Goal: Use online tool/utility: Utilize a website feature to perform a specific function

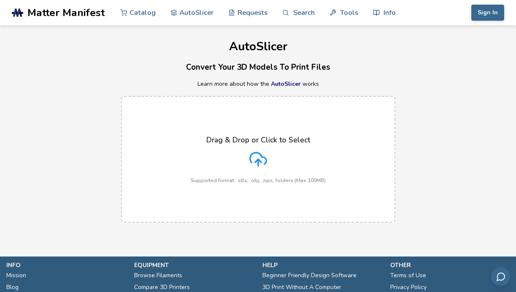
click at [258, 157] on icon at bounding box center [258, 159] width 18 height 18
click at [0, 0] on input "Drag & Drop or Click to Select Supported format: .stls, .obj, .zips, folders (M…" at bounding box center [0, 0] width 0 height 0
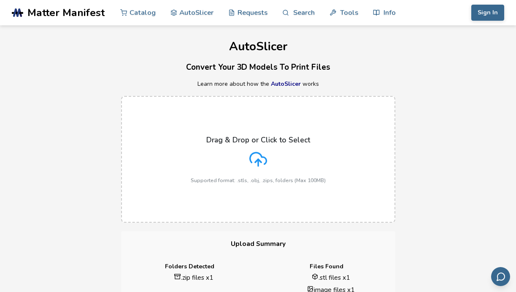
click at [261, 153] on icon at bounding box center [258, 159] width 18 height 18
click at [0, 0] on input "Drag & Drop or Click to Select Supported format: .stls, .obj, .zips, folders (M…" at bounding box center [0, 0] width 0 height 0
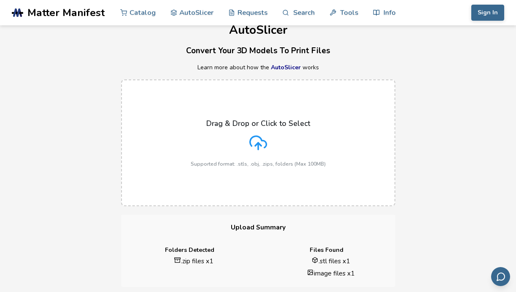
scroll to position [17, 0]
click at [193, 260] on li ".zip files x 1" at bounding box center [193, 260] width 117 height 9
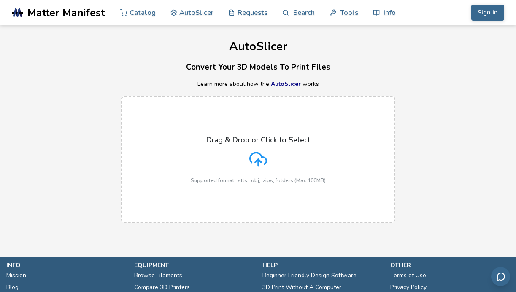
click at [236, 167] on div "Drag & Drop or Click to Select Supported format: .stls, .obj, .zips, folders (M…" at bounding box center [258, 159] width 135 height 48
click at [0, 0] on input "Drag & Drop or Click to Select Supported format: .stls, .obj, .zips, folders (M…" at bounding box center [0, 0] width 0 height 0
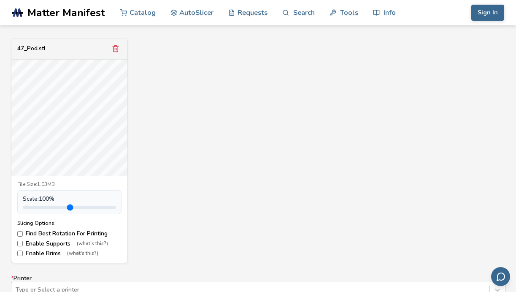
scroll to position [304, 0]
type input "*"
click at [42, 206] on input "range" at bounding box center [69, 207] width 93 height 3
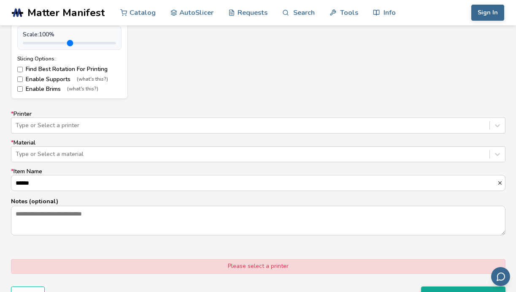
scroll to position [472, 0]
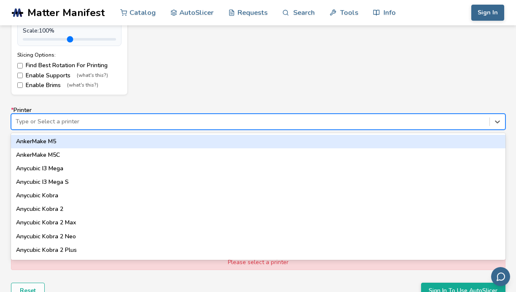
click at [157, 116] on div "Type or Select a printer" at bounding box center [250, 122] width 478 height 12
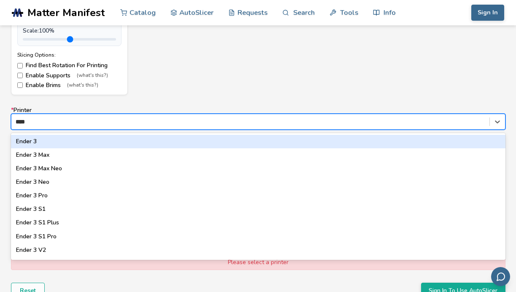
type input "*****"
click at [90, 137] on div "Ender 3" at bounding box center [258, 142] width 495 height 14
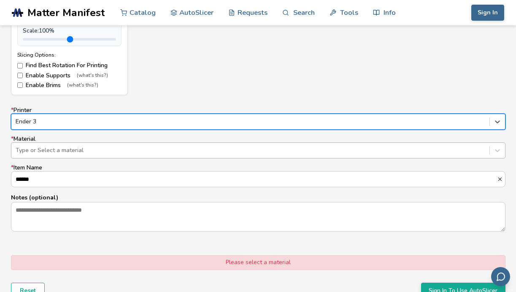
click at [93, 150] on div at bounding box center [251, 150] width 470 height 8
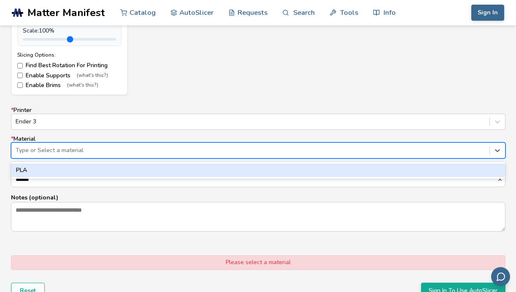
click at [86, 169] on div "PLA" at bounding box center [258, 170] width 495 height 14
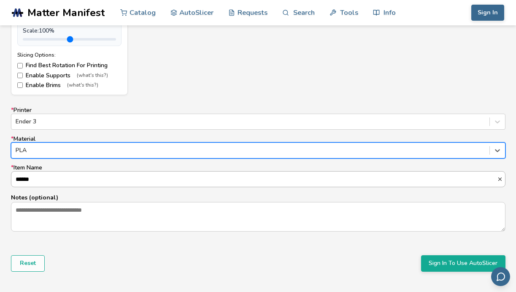
click at [88, 178] on input "******" at bounding box center [254, 178] width 486 height 15
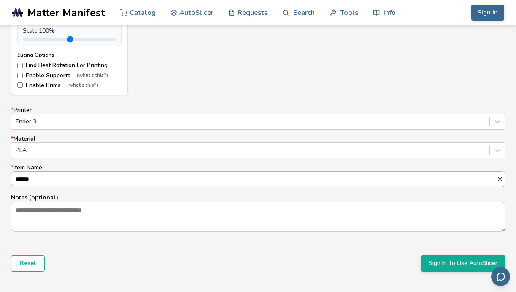
scroll to position [0, 0]
click at [24, 176] on input "******" at bounding box center [254, 178] width 486 height 15
type input "***"
click at [441, 270] on button "Sign In To Use AutoSlicer" at bounding box center [463, 263] width 84 height 16
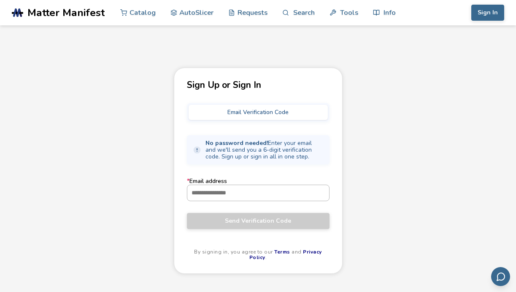
click at [222, 198] on input "* Email address" at bounding box center [258, 192] width 142 height 15
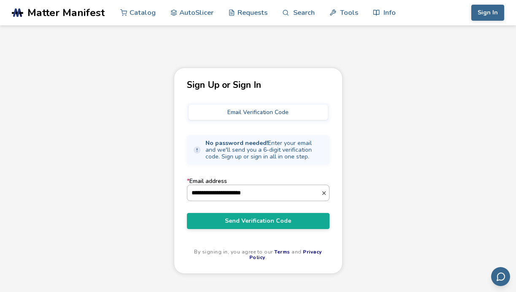
type input "**********"
click at [187, 213] on button "Send Verification Code" at bounding box center [258, 221] width 143 height 16
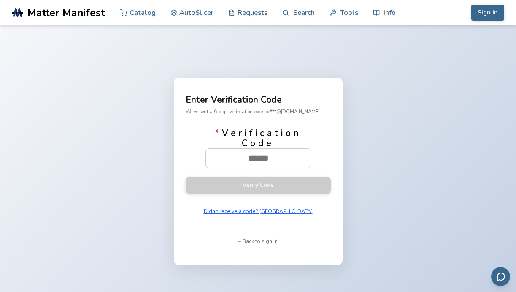
paste input "******"
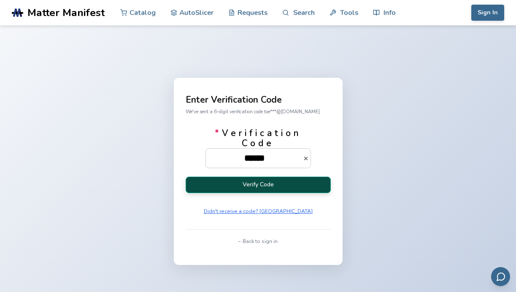
type input "******"
click at [244, 192] on button "Verify Code" at bounding box center [258, 184] width 145 height 16
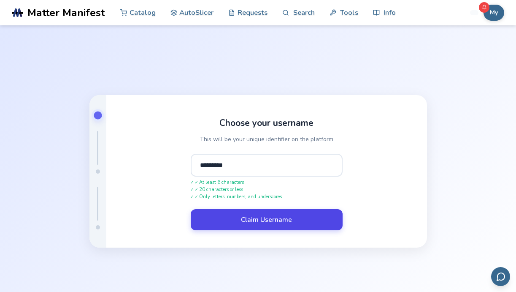
type input "*********"
click at [249, 222] on button "Claim Username" at bounding box center [267, 219] width 152 height 21
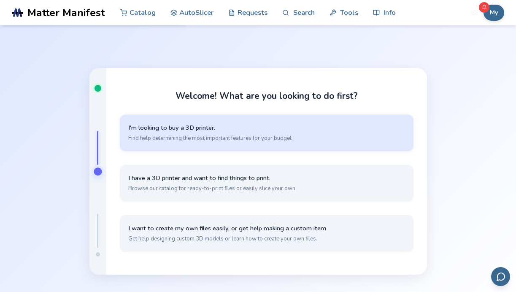
click at [297, 129] on span "I'm looking to buy a 3D printer." at bounding box center [266, 128] width 277 height 8
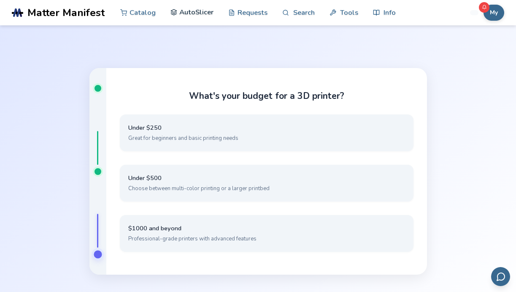
click at [188, 10] on link "AutoSlicer" at bounding box center [192, 12] width 43 height 25
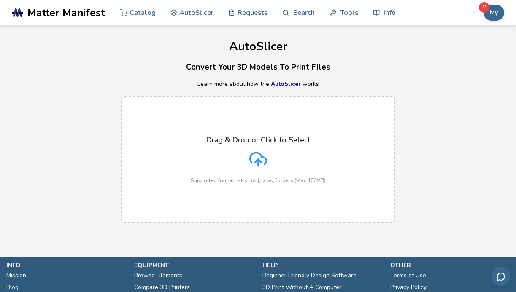
click at [264, 158] on icon at bounding box center [258, 159] width 18 height 18
click at [0, 0] on input "Drag & Drop or Click to Select Supported format: .stls, .obj, .zips, folders (M…" at bounding box center [0, 0] width 0 height 0
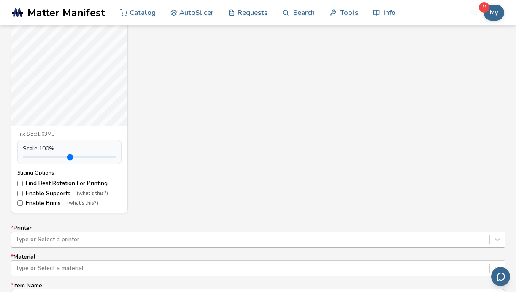
scroll to position [443, 0]
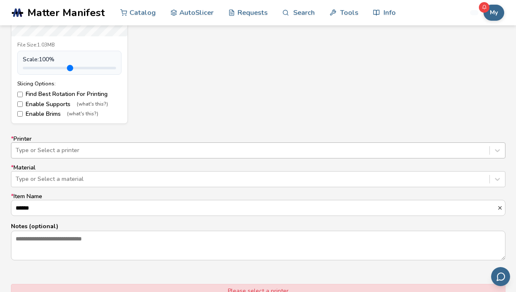
click at [95, 158] on div "Type or Select a printer" at bounding box center [258, 150] width 495 height 16
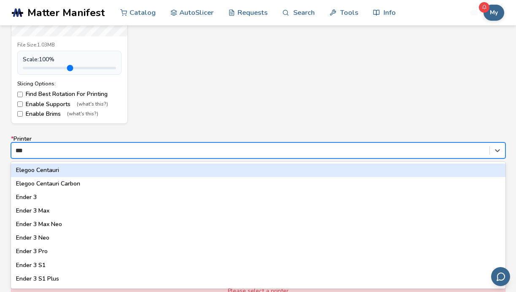
type input "****"
click at [56, 170] on div "Ender 3" at bounding box center [258, 170] width 495 height 14
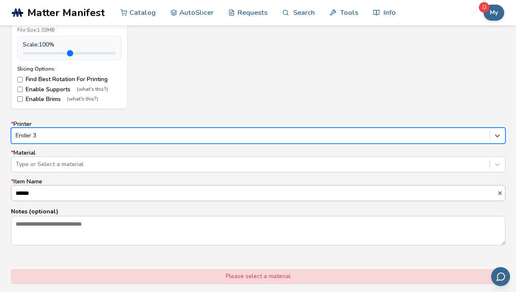
scroll to position [475, 0]
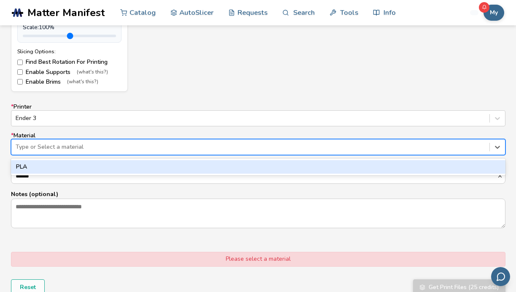
click at [112, 152] on div "Type or Select a material" at bounding box center [250, 147] width 478 height 12
click at [104, 163] on div "PLA" at bounding box center [258, 167] width 495 height 14
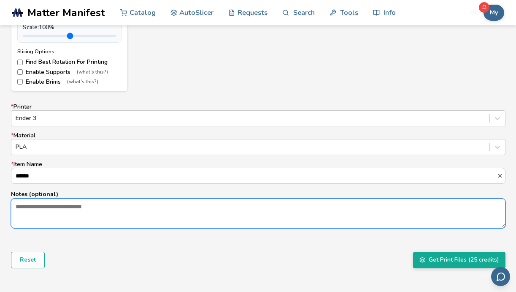
click at [94, 208] on textarea "Notes (optional)" at bounding box center [258, 213] width 494 height 29
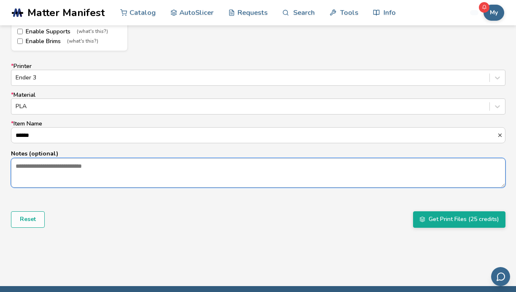
scroll to position [516, 0]
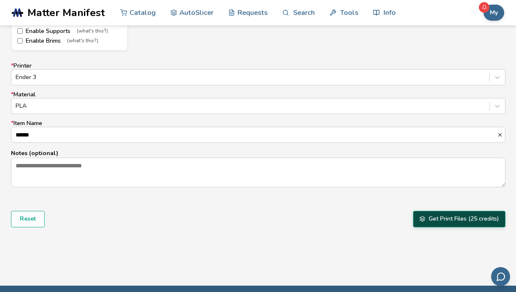
click at [420, 219] on icon "submit" at bounding box center [423, 219] width 6 height 6
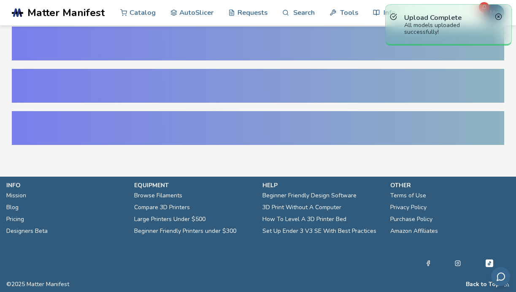
scroll to position [15, 0]
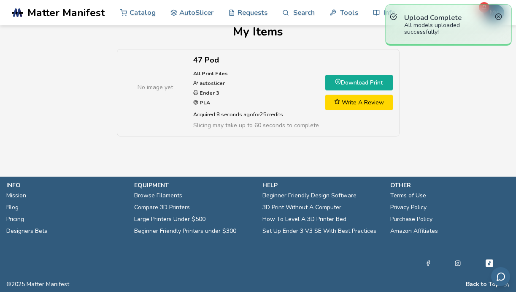
click at [354, 80] on link "Download Print" at bounding box center [359, 83] width 68 height 16
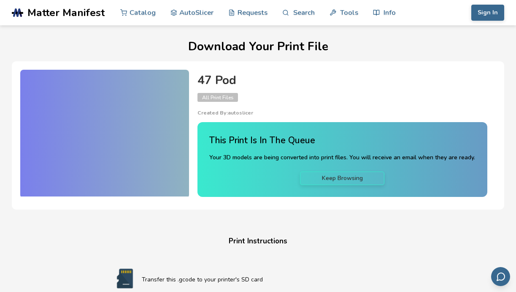
click at [285, 111] on p "Created By: autoslicer" at bounding box center [343, 113] width 290 height 6
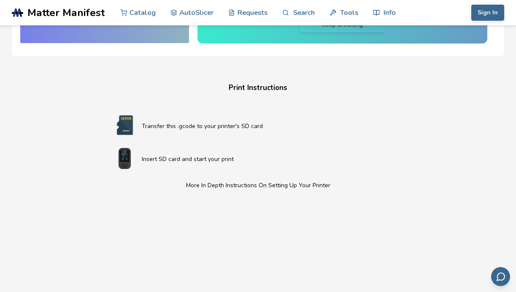
scroll to position [160, 0]
